Goal: Transaction & Acquisition: Purchase product/service

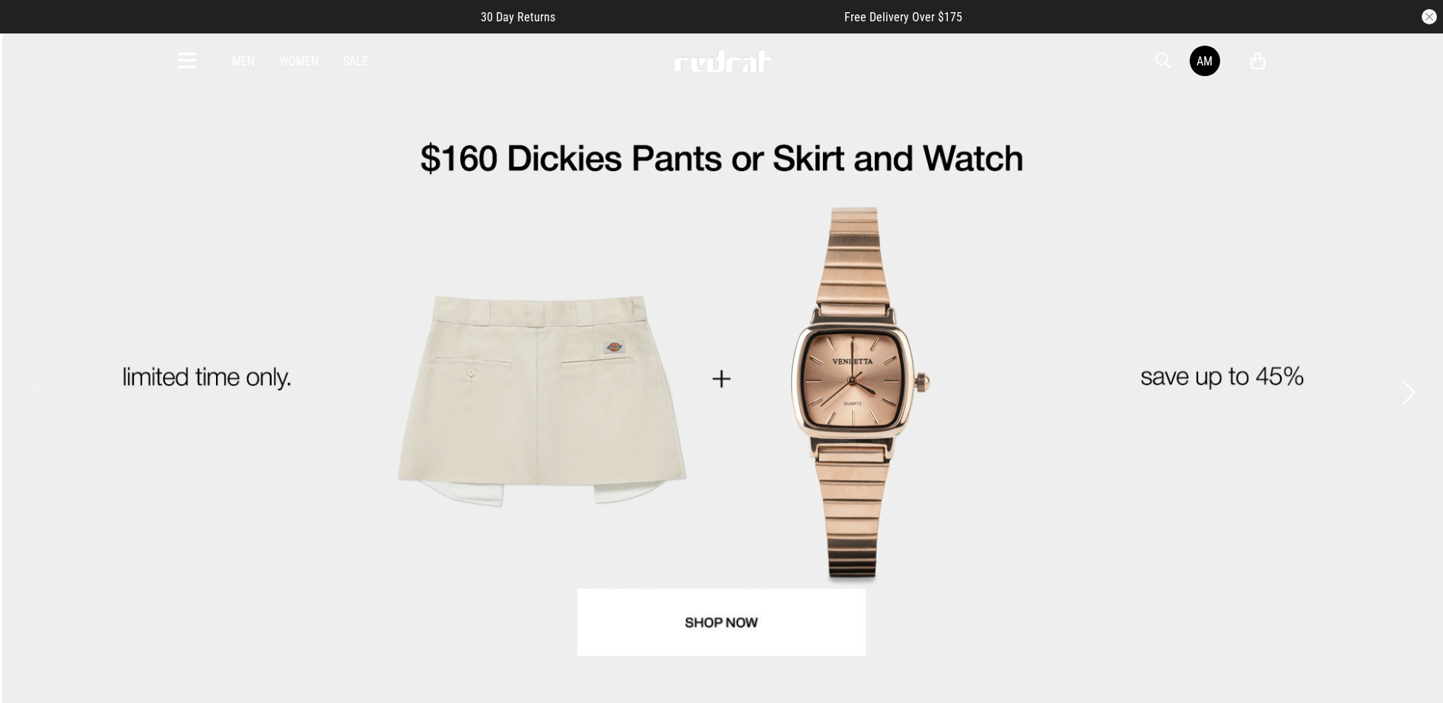
click at [193, 59] on icon at bounding box center [187, 61] width 19 height 25
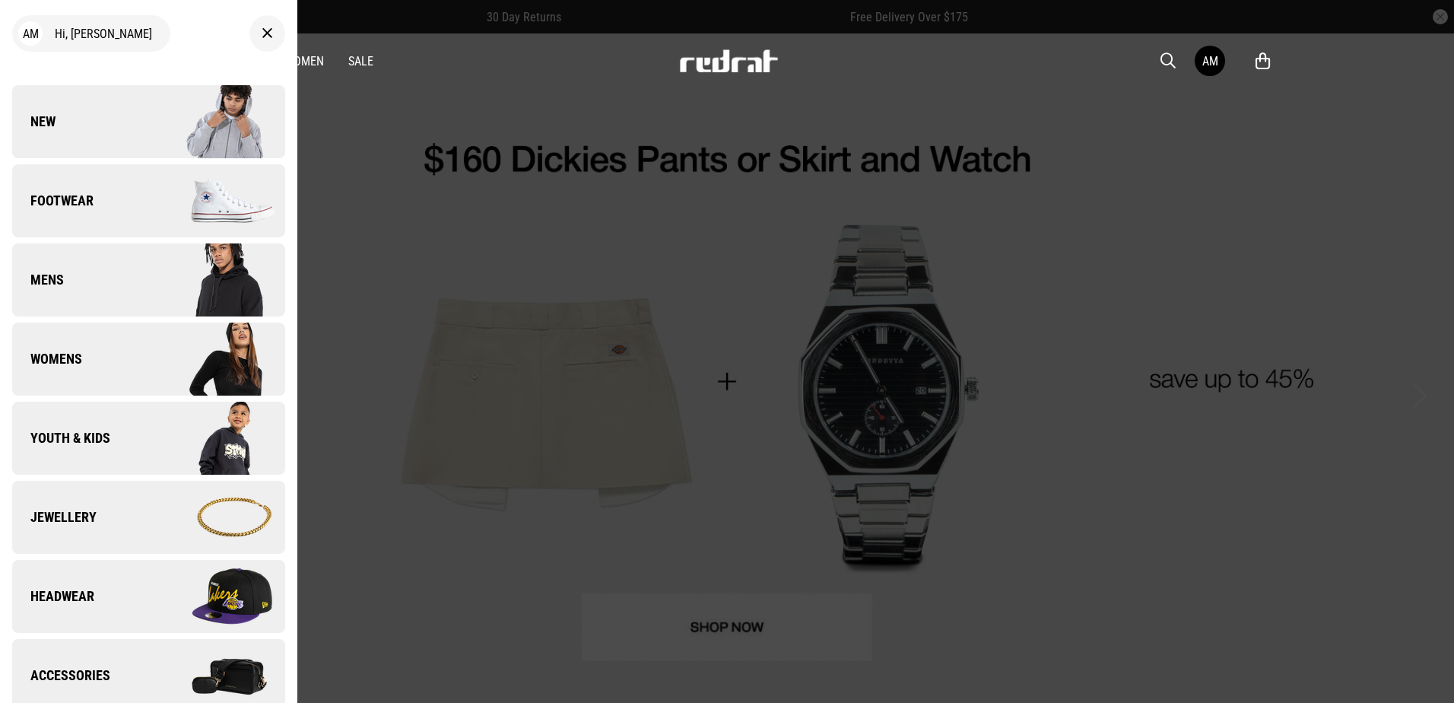
click at [175, 112] on img at bounding box center [216, 122] width 136 height 76
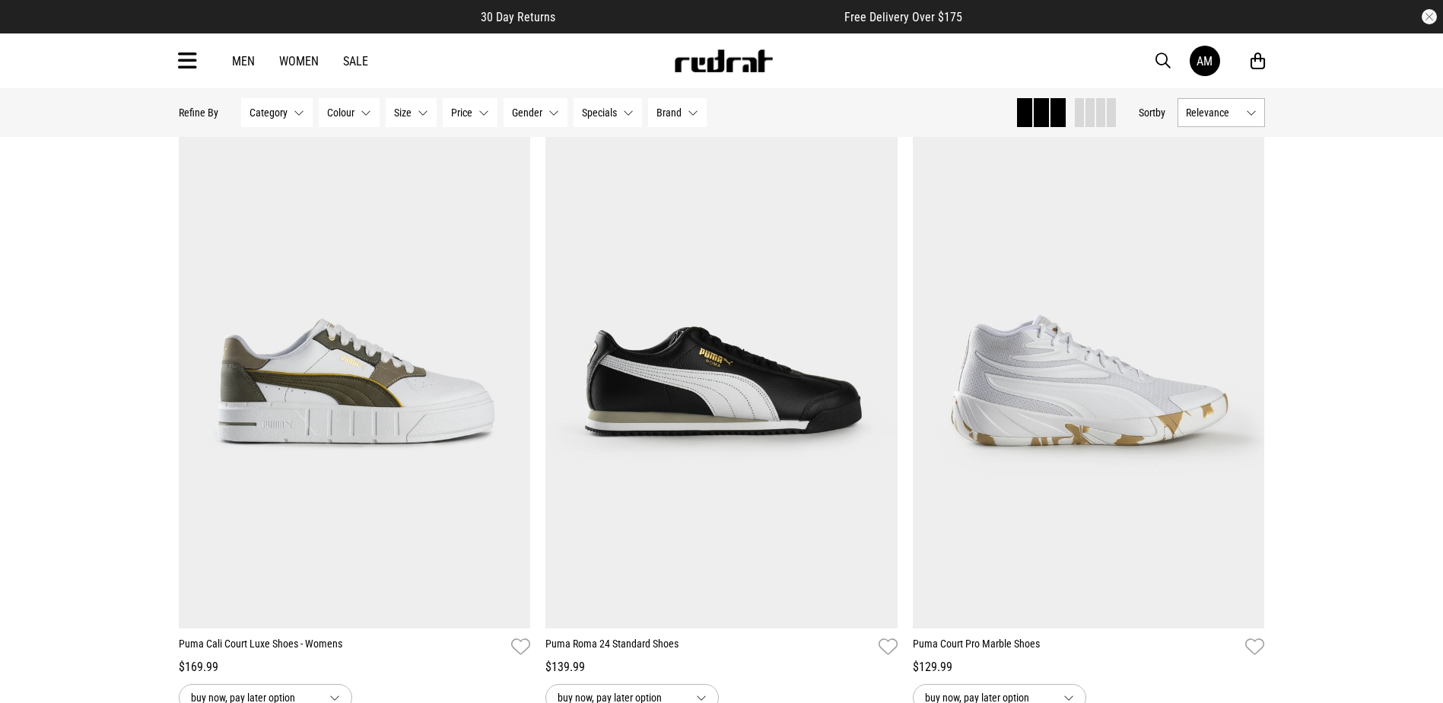
scroll to position [228, 0]
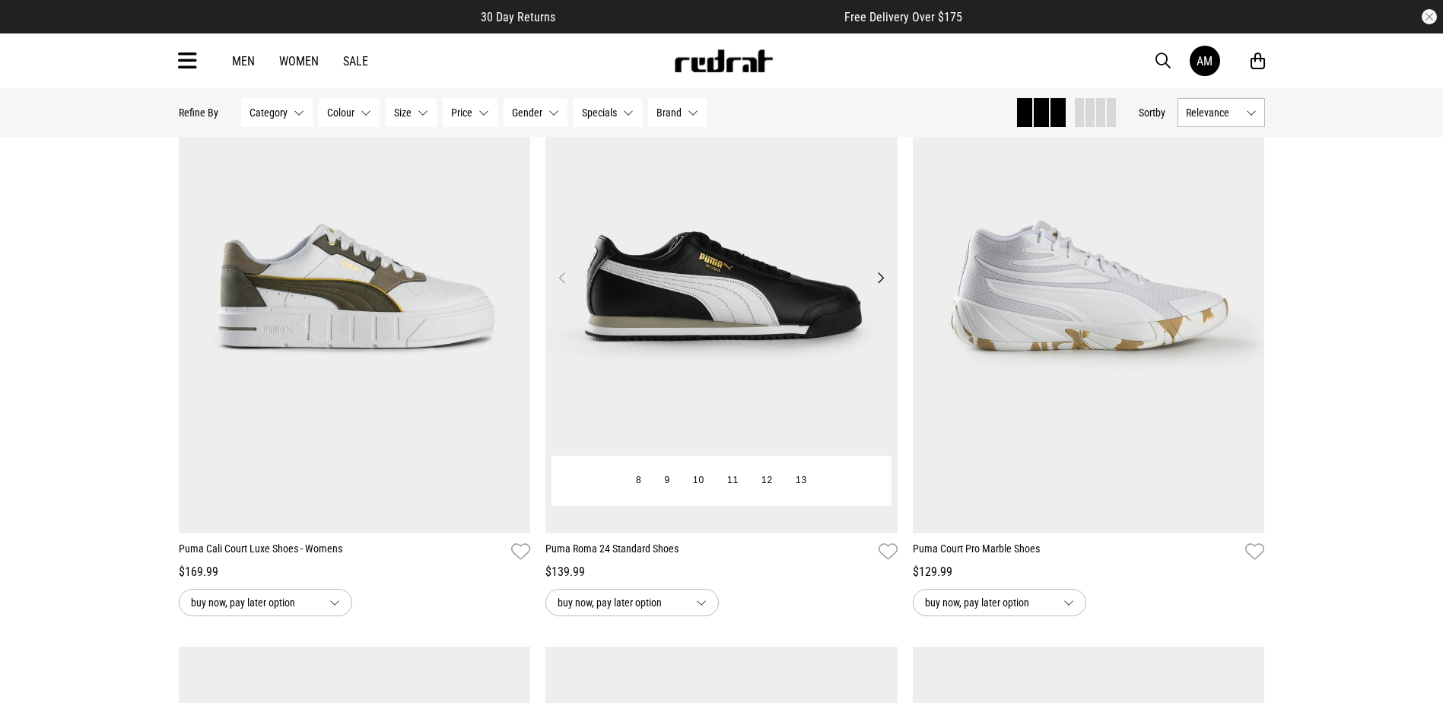
click at [883, 284] on button "Next" at bounding box center [880, 277] width 19 height 18
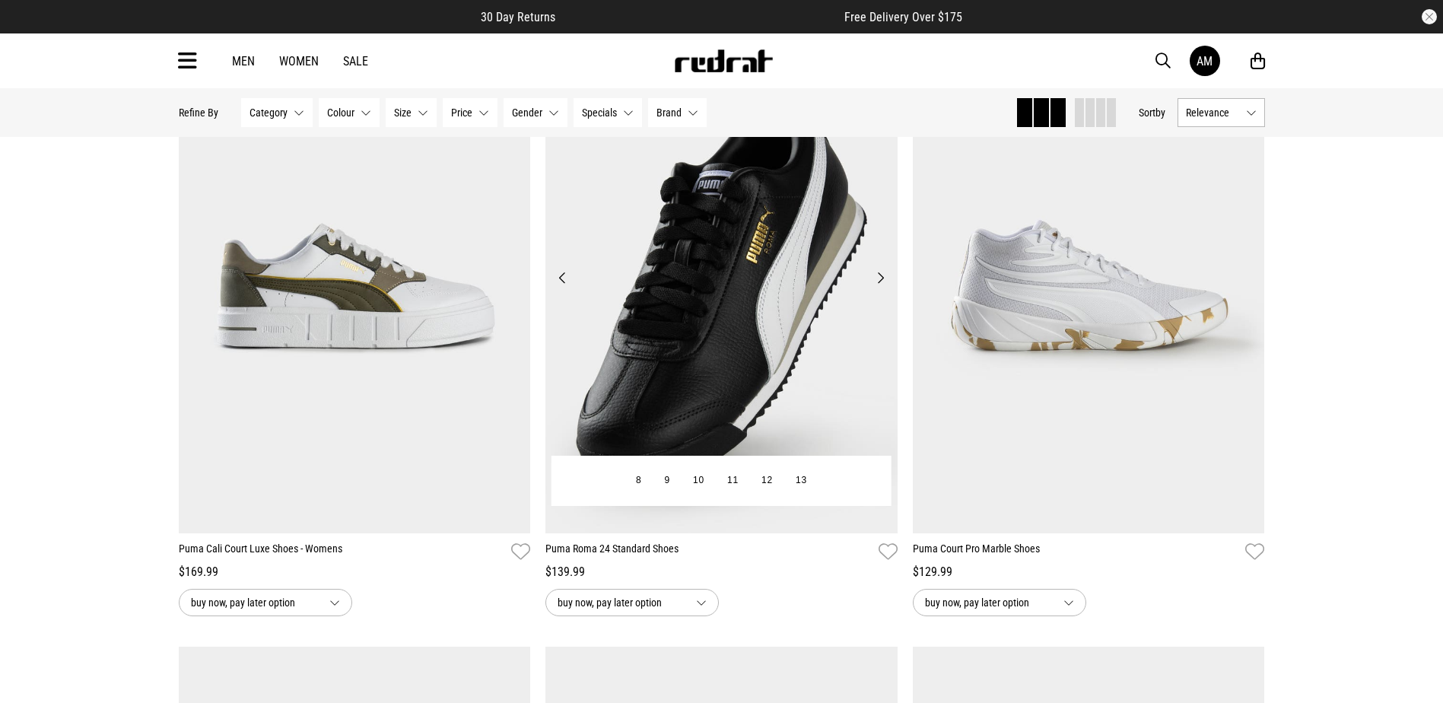
click at [883, 284] on button "Next" at bounding box center [880, 277] width 19 height 18
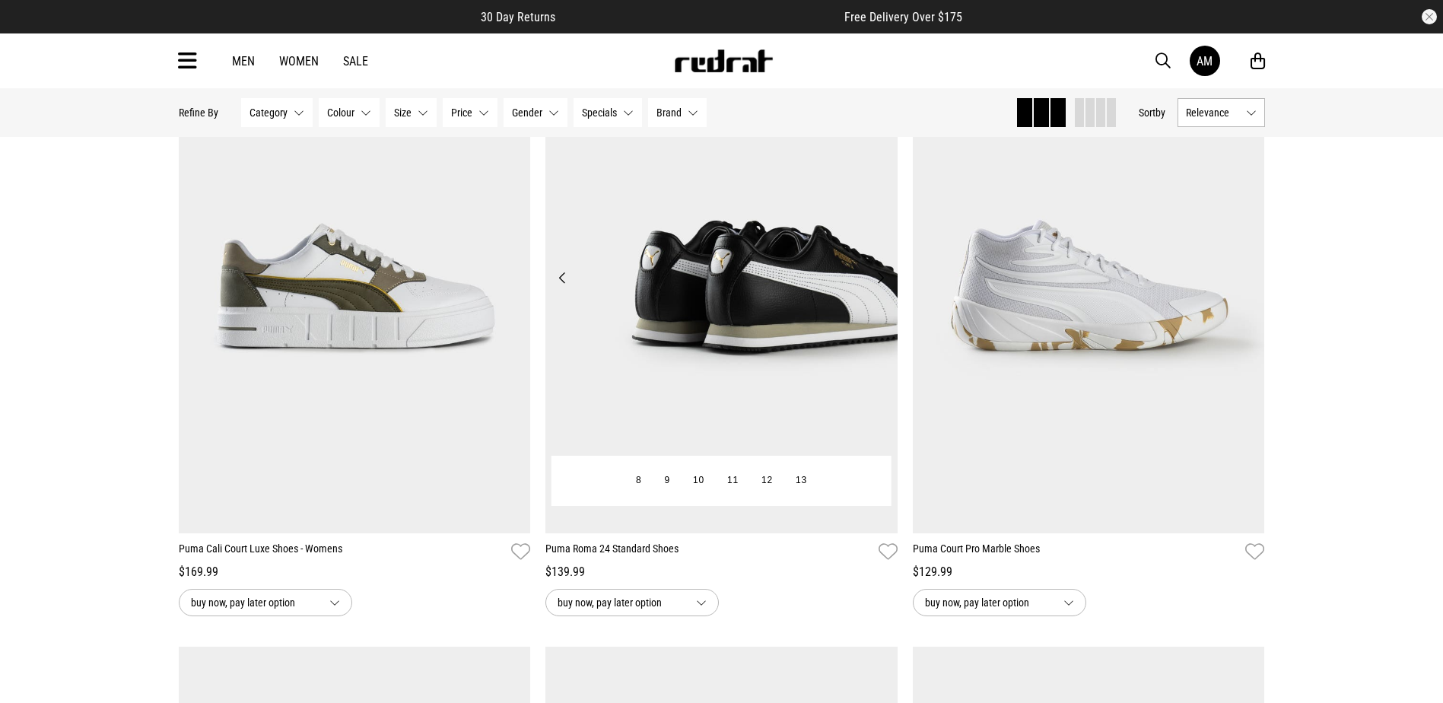
click at [883, 284] on button "Next" at bounding box center [880, 277] width 19 height 18
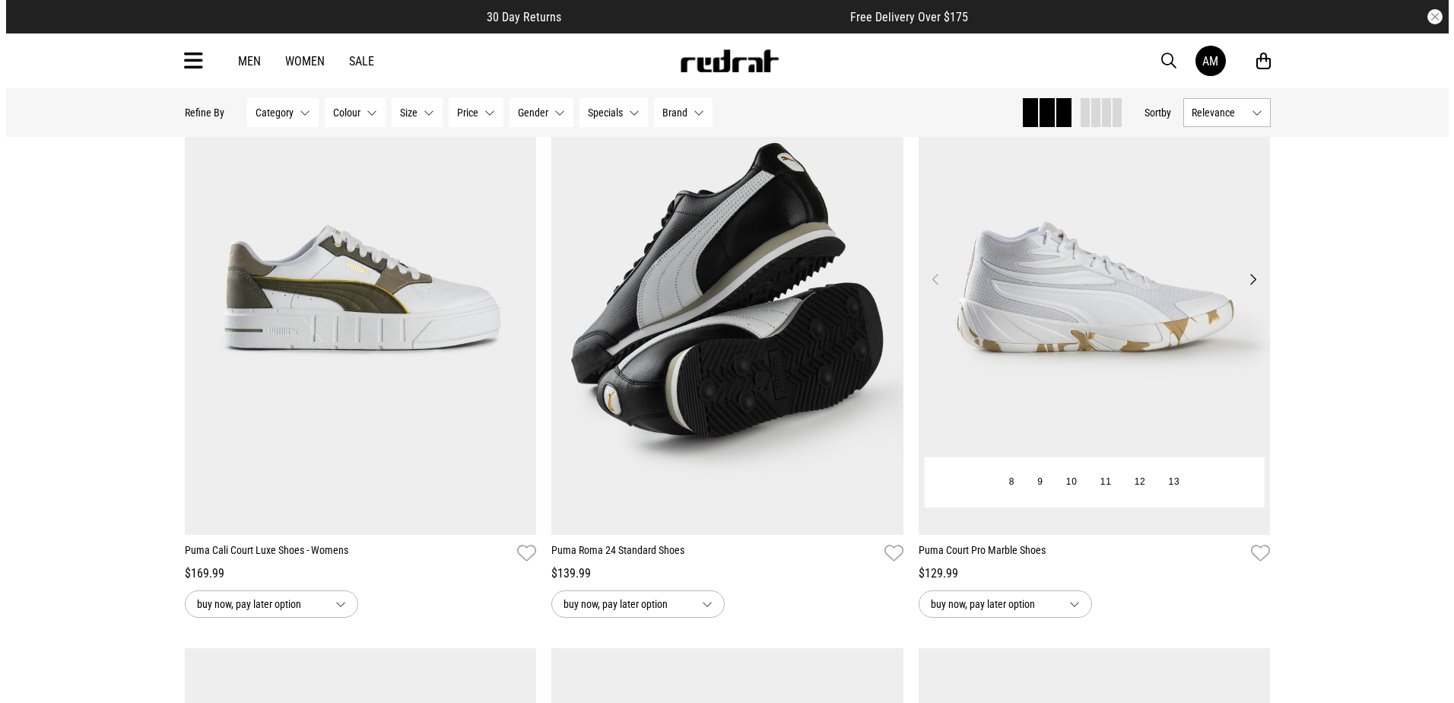
scroll to position [228, 0]
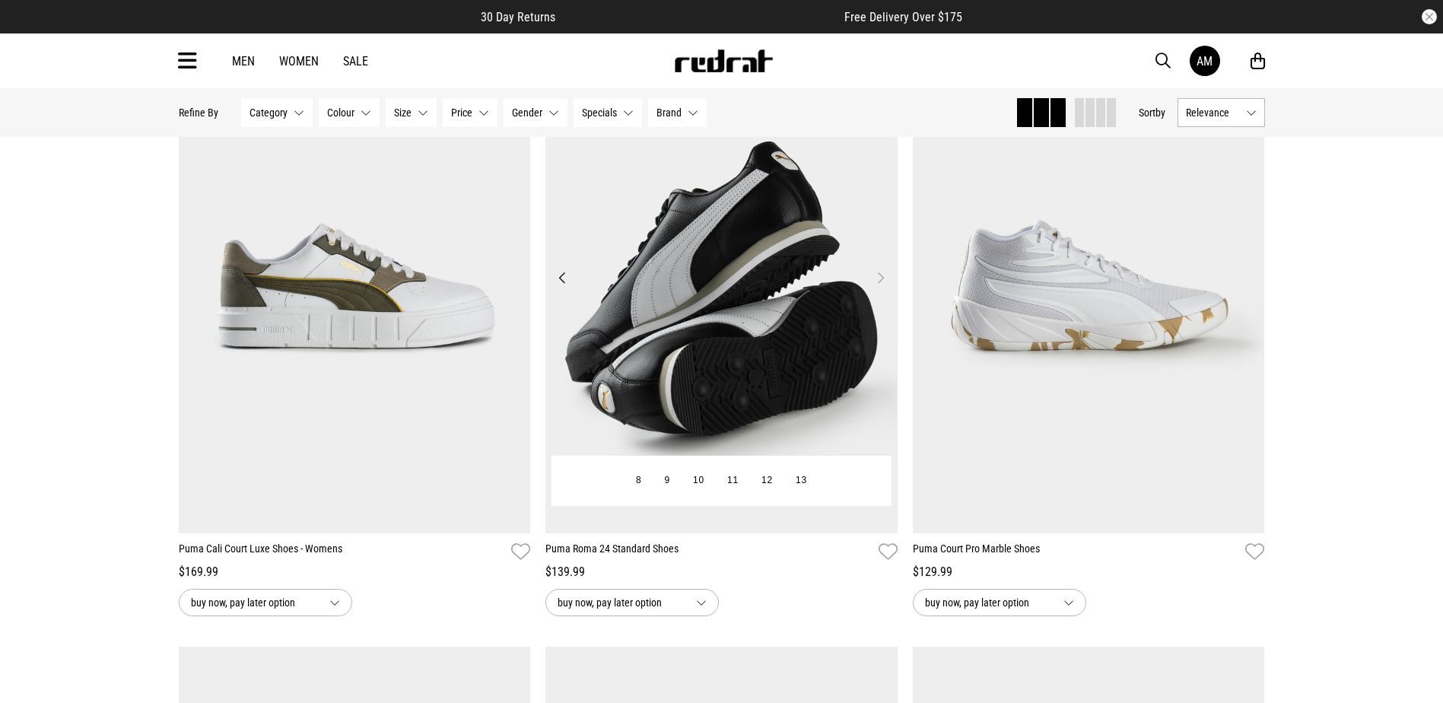
click at [877, 278] on button "Next" at bounding box center [880, 277] width 19 height 18
click at [878, 278] on button "Next" at bounding box center [880, 277] width 19 height 18
click at [880, 278] on button "Next" at bounding box center [880, 277] width 19 height 18
click at [668, 477] on button "9" at bounding box center [667, 480] width 28 height 27
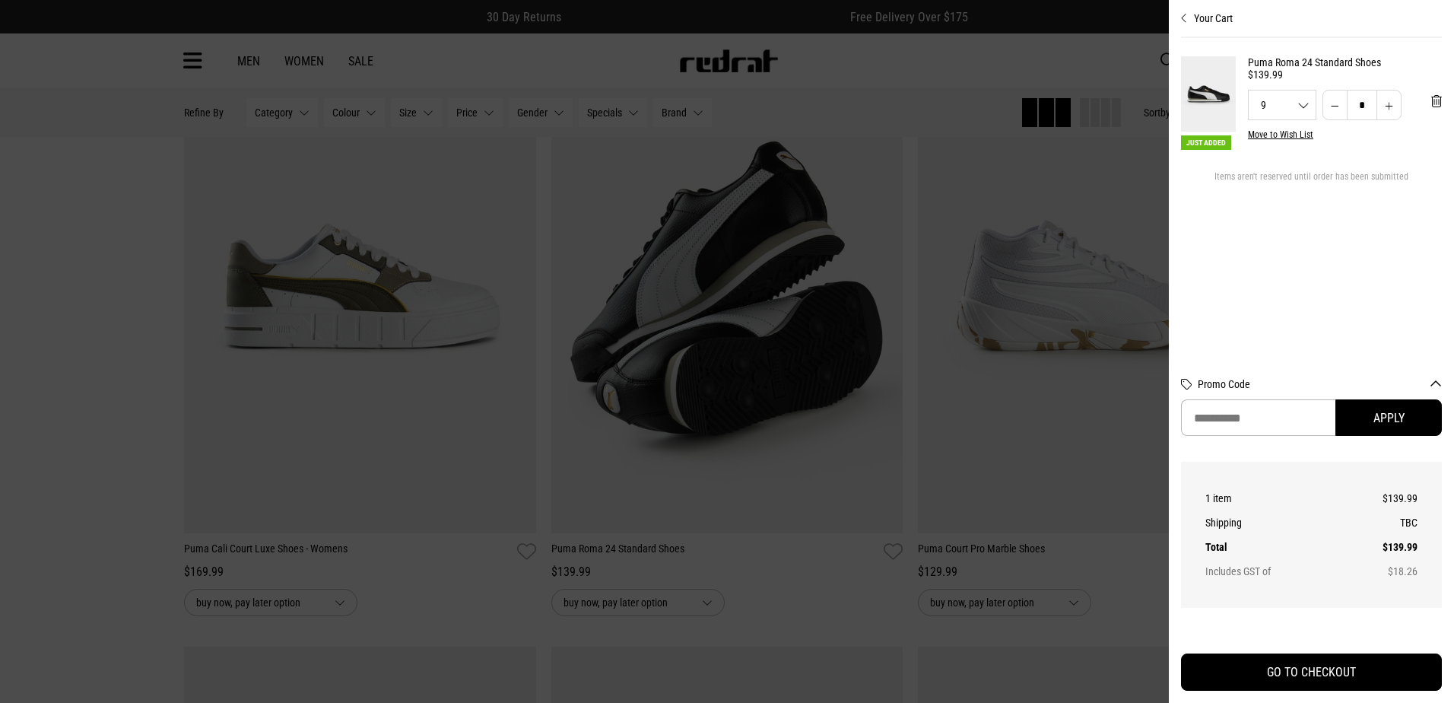
click at [1314, 65] on link "Puma Roma 24 Standard Shoes" at bounding box center [1345, 62] width 194 height 12
